Goal: Download file/media

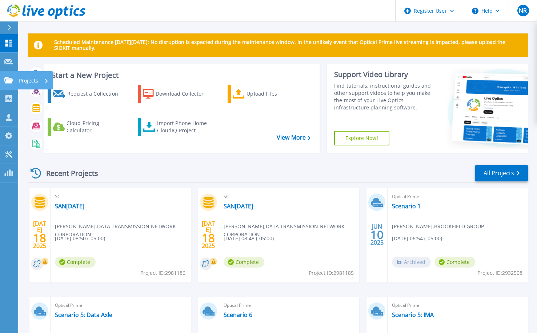
click at [8, 82] on icon at bounding box center [8, 80] width 9 height 6
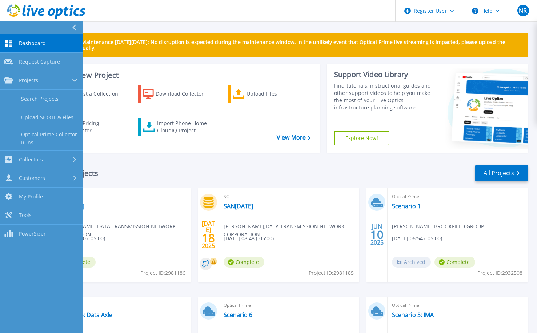
click at [56, 45] on link "Dashboard Dashboard" at bounding box center [41, 43] width 83 height 19
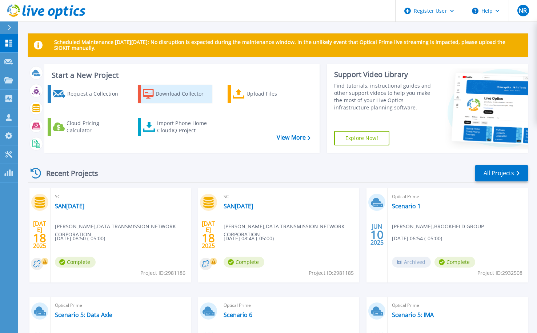
click at [169, 96] on div "Download Collector" at bounding box center [183, 93] width 55 height 15
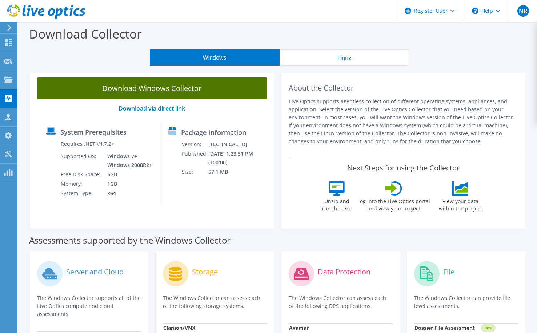
click at [194, 93] on link "Download Windows Collector" at bounding box center [152, 88] width 230 height 22
